Goal: Information Seeking & Learning: Learn about a topic

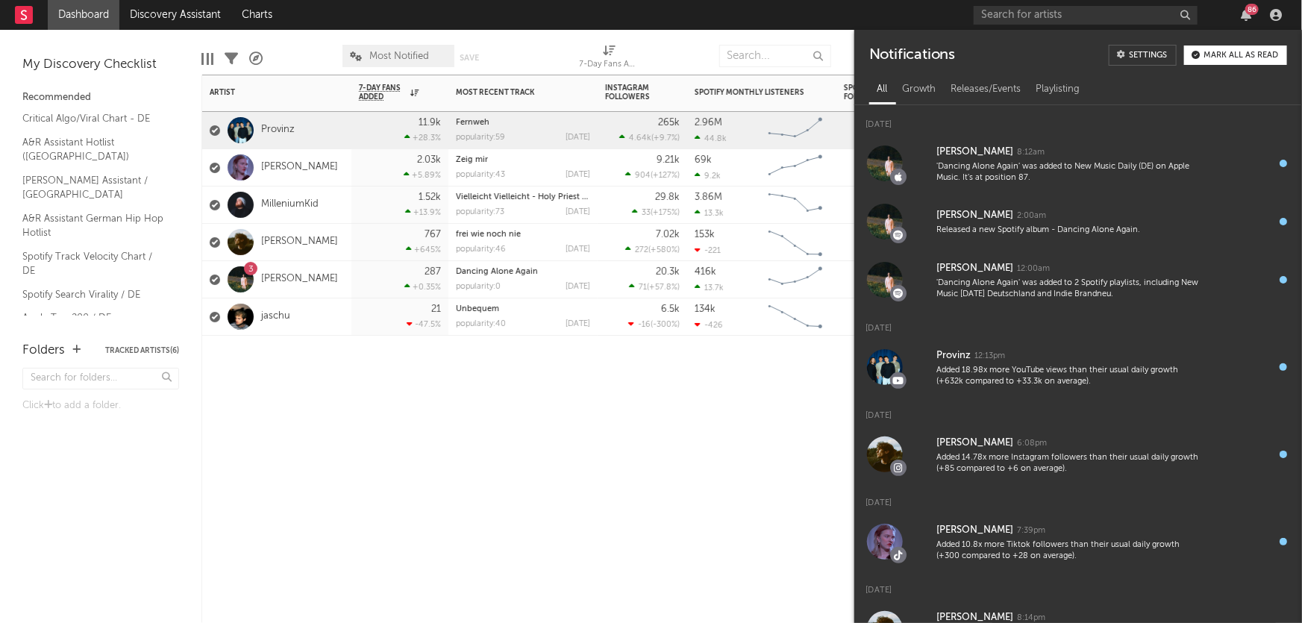
click at [324, 249] on div "[PERSON_NAME]" at bounding box center [276, 242] width 149 height 37
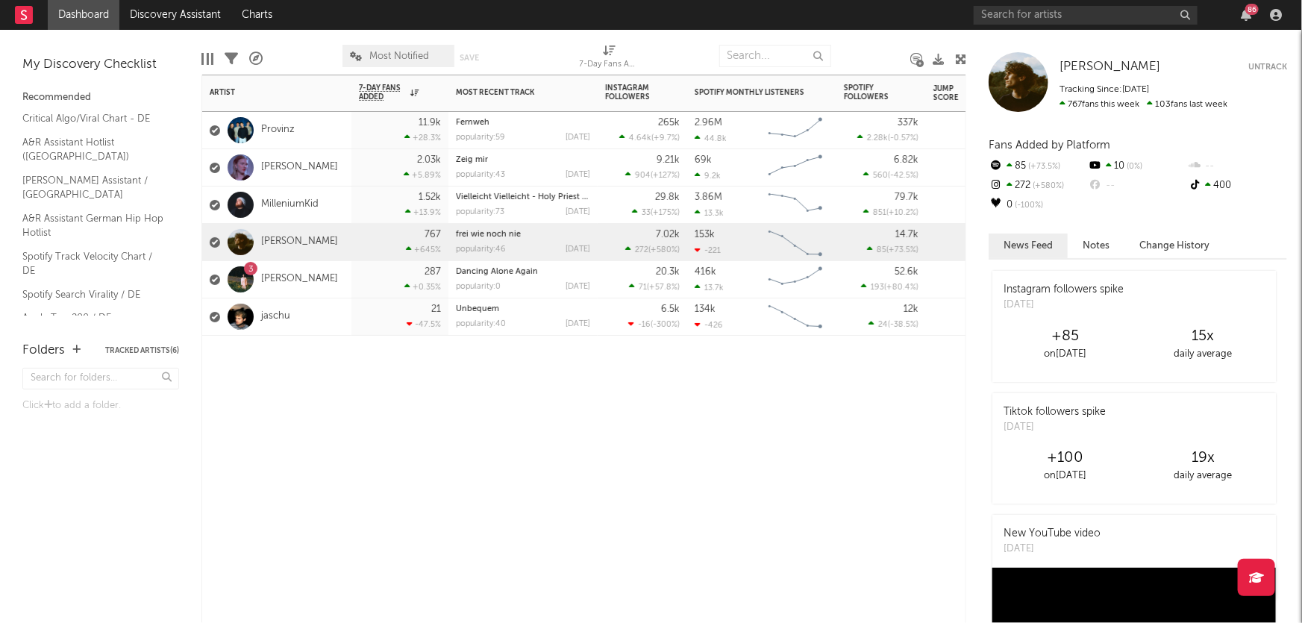
click at [1252, 4] on div "86" at bounding box center [1252, 9] width 13 height 11
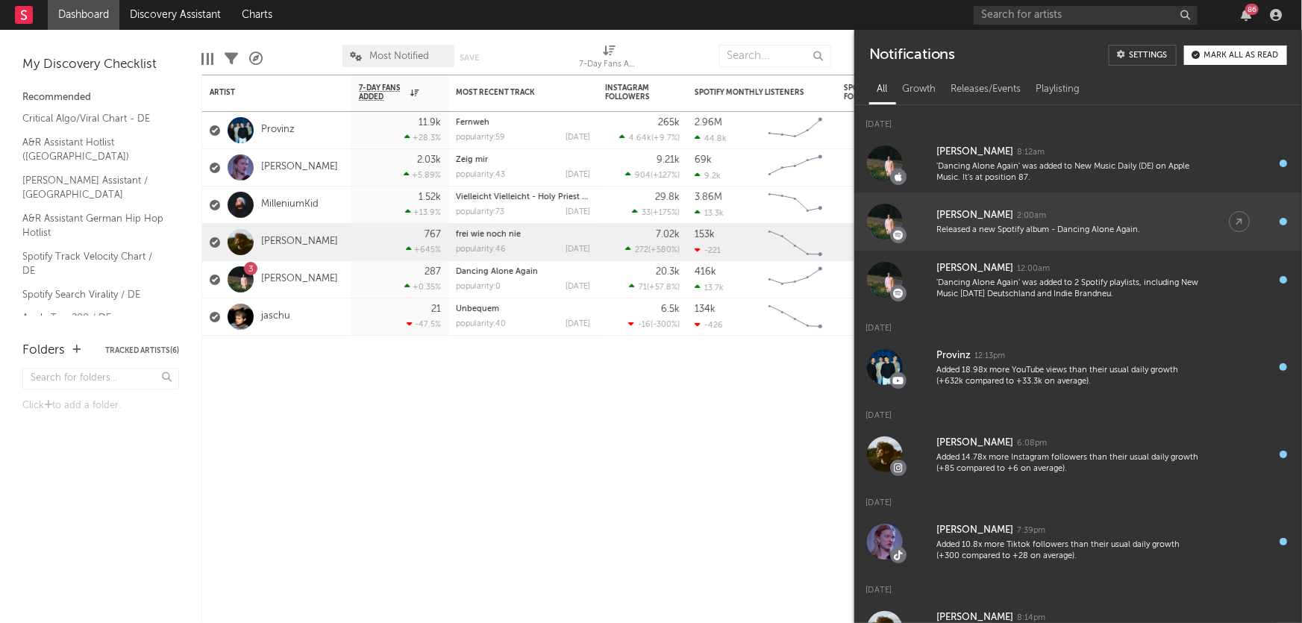
click at [1056, 225] on div "Released a new Spotify album - Dancing Alone Again." at bounding box center [1068, 230] width 263 height 11
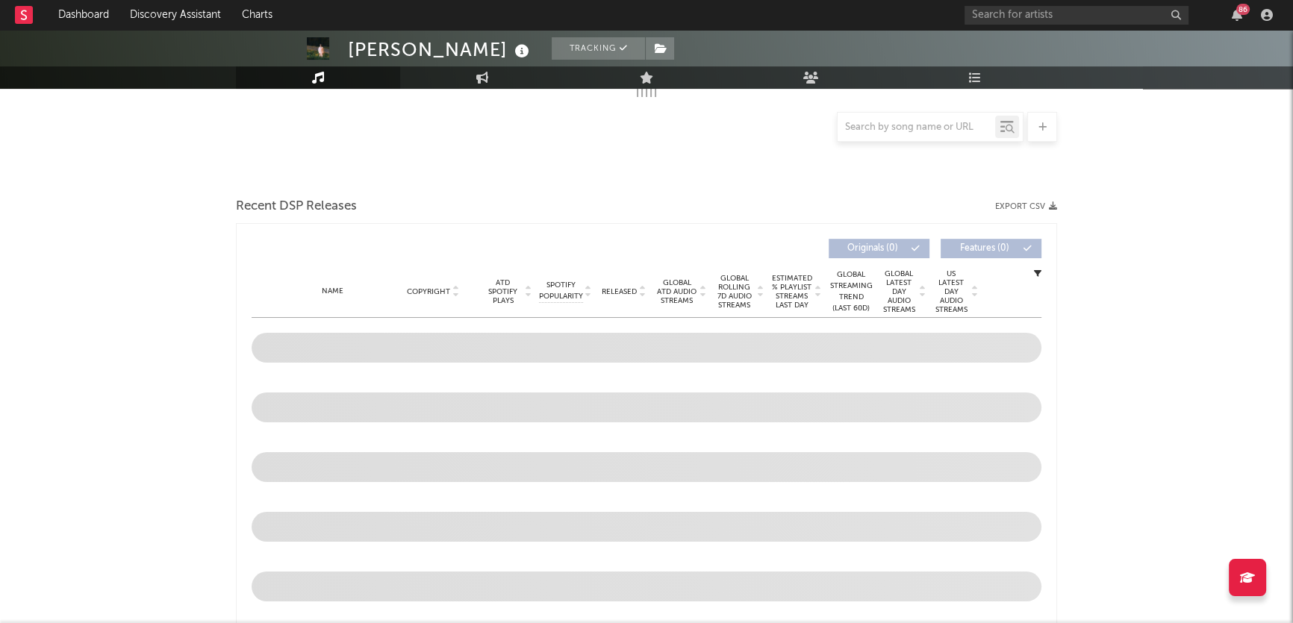
scroll to position [427, 0]
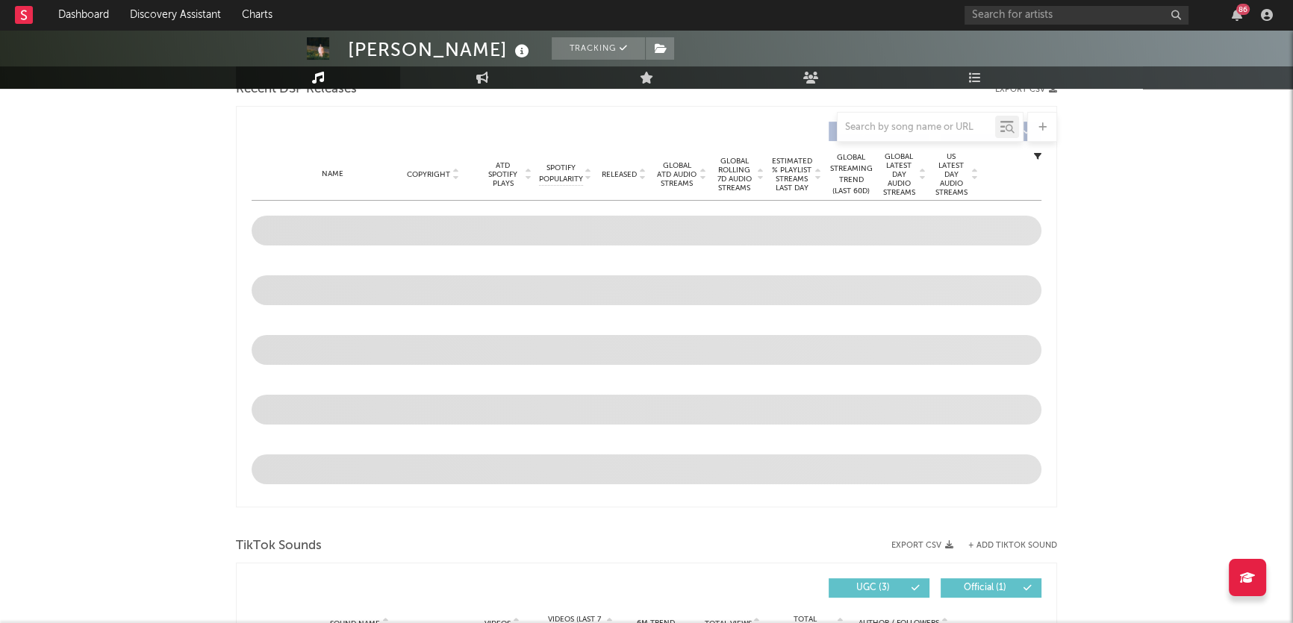
select select "6m"
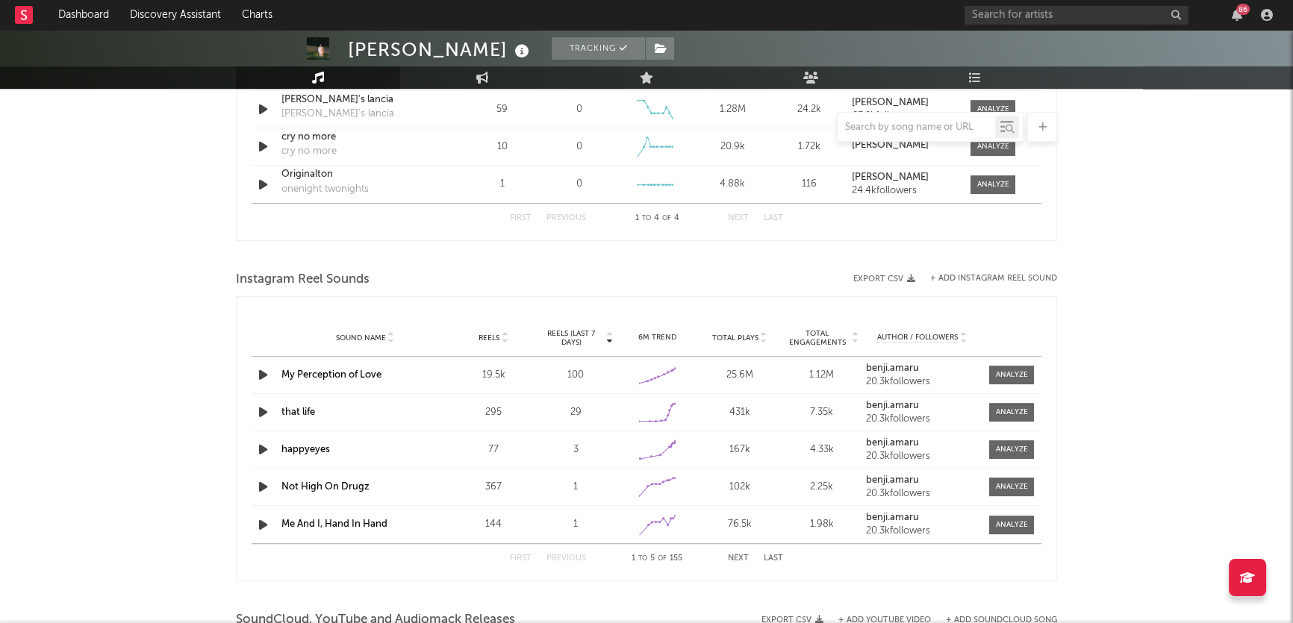
scroll to position [1164, 0]
click at [675, 402] on icon at bounding box center [674, 402] width 5 height 5
click at [996, 410] on div at bounding box center [1011, 411] width 32 height 11
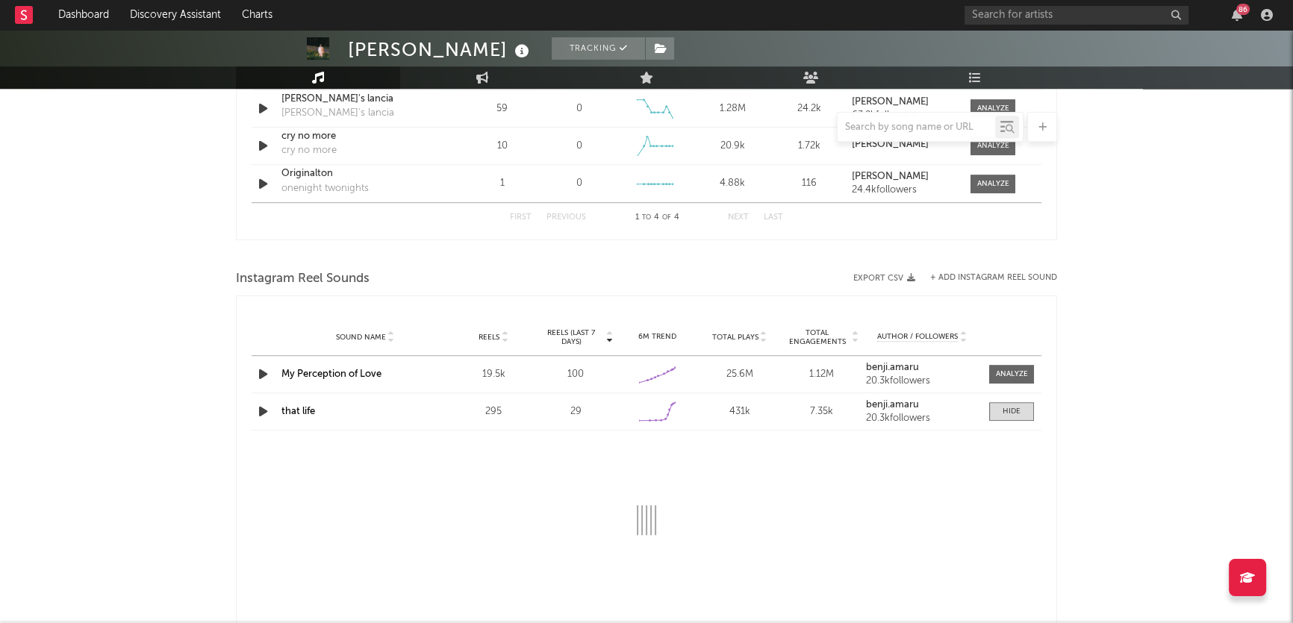
select select "6m"
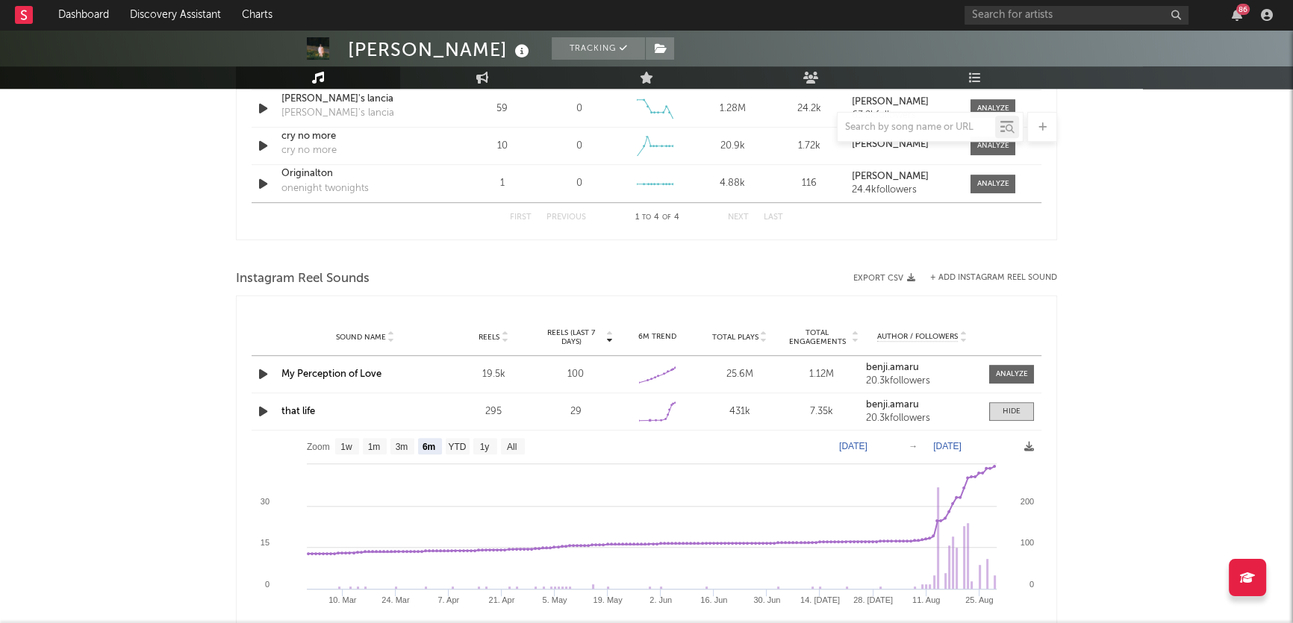
scroll to position [1343, 0]
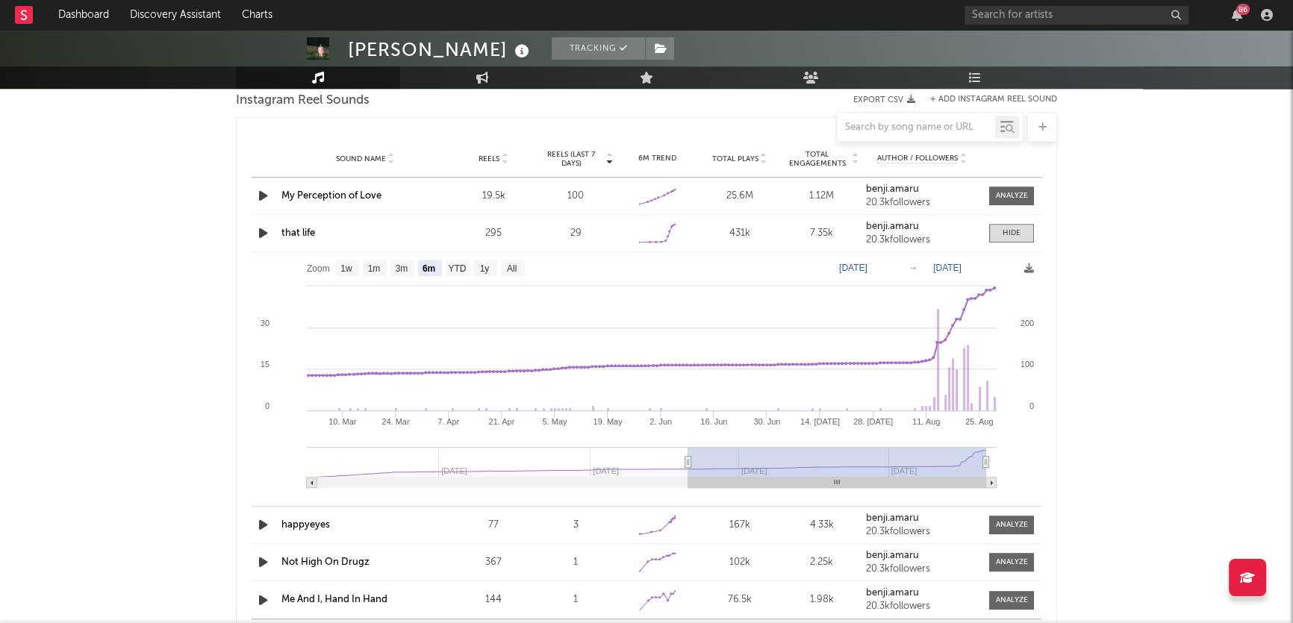
click at [437, 236] on div "that life" at bounding box center [364, 233] width 167 height 15
click at [1228, 7] on div "86" at bounding box center [1120, 15] width 313 height 30
click at [1234, 10] on icon "button" at bounding box center [1236, 15] width 10 height 12
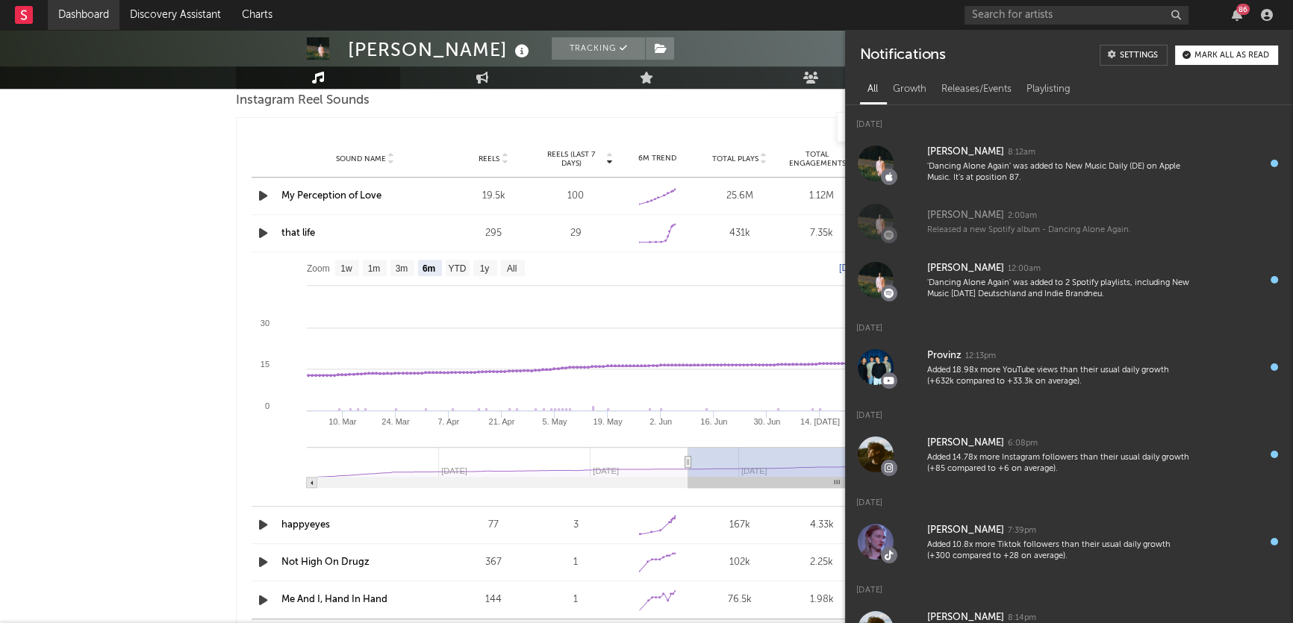
click at [102, 24] on link "Dashboard" at bounding box center [84, 15] width 72 height 30
